Goal: Task Accomplishment & Management: Use online tool/utility

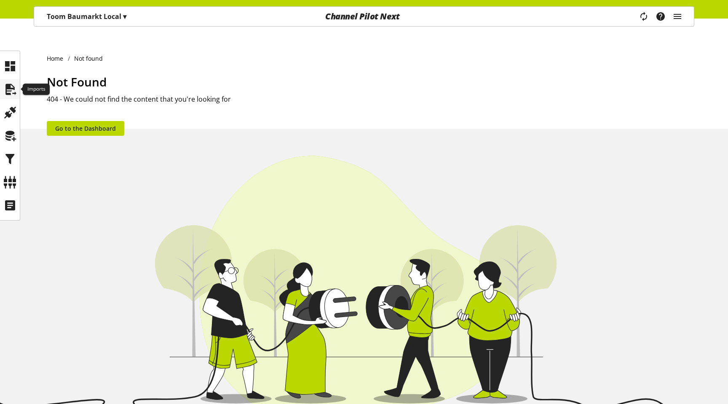
click at [4, 83] on icon at bounding box center [9, 89] width 13 height 17
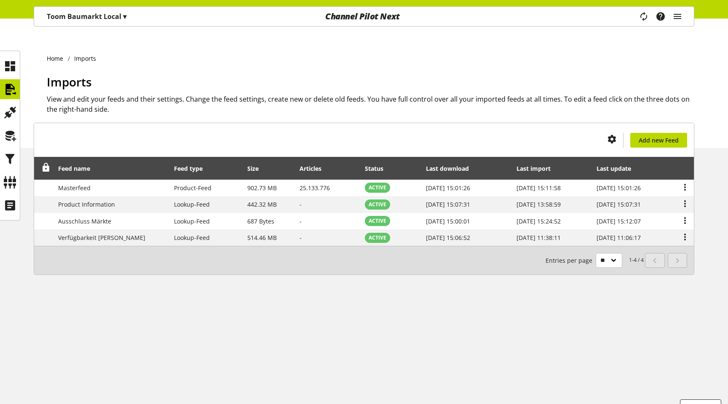
click at [90, 24] on div "Toom Baumarkt Local ▾ All customers ▾ Select customer All customers Shop Settin…" at bounding box center [86, 16] width 105 height 19
click at [92, 21] on p "Toom Baumarkt Local ▾" at bounding box center [87, 16] width 80 height 10
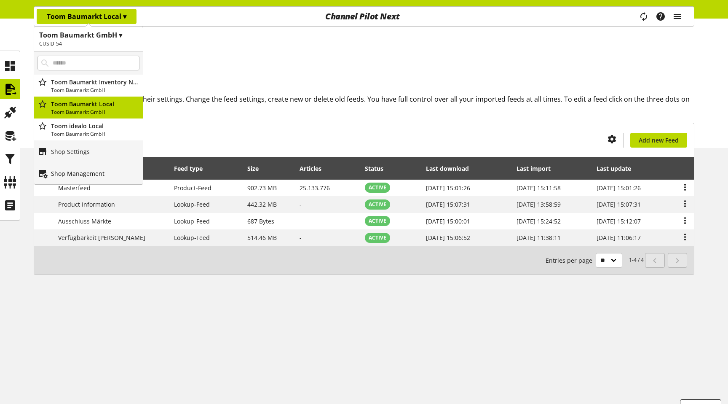
click at [80, 173] on p "Shop Management" at bounding box center [78, 173] width 54 height 9
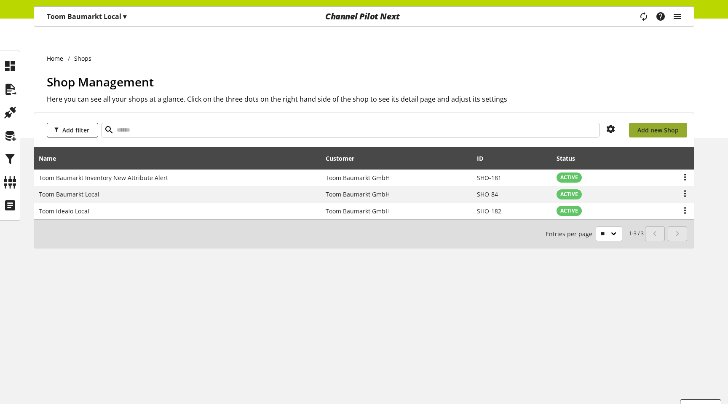
click at [665, 126] on span "Add new Shop" at bounding box center [658, 130] width 41 height 9
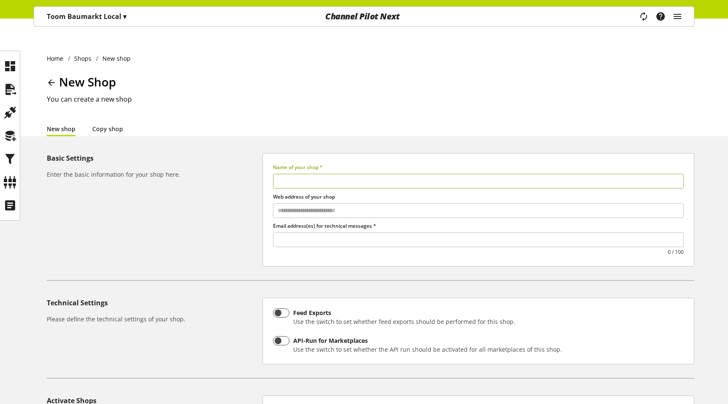
select select
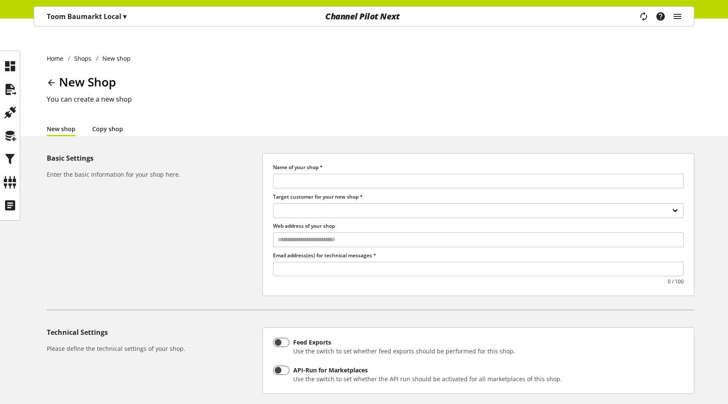
click at [113, 124] on link "Copy shop" at bounding box center [107, 128] width 31 height 9
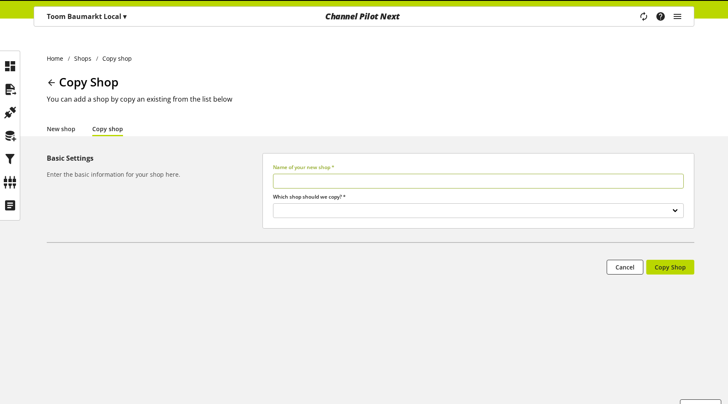
select select
